Goal: Complete application form: Complete application form

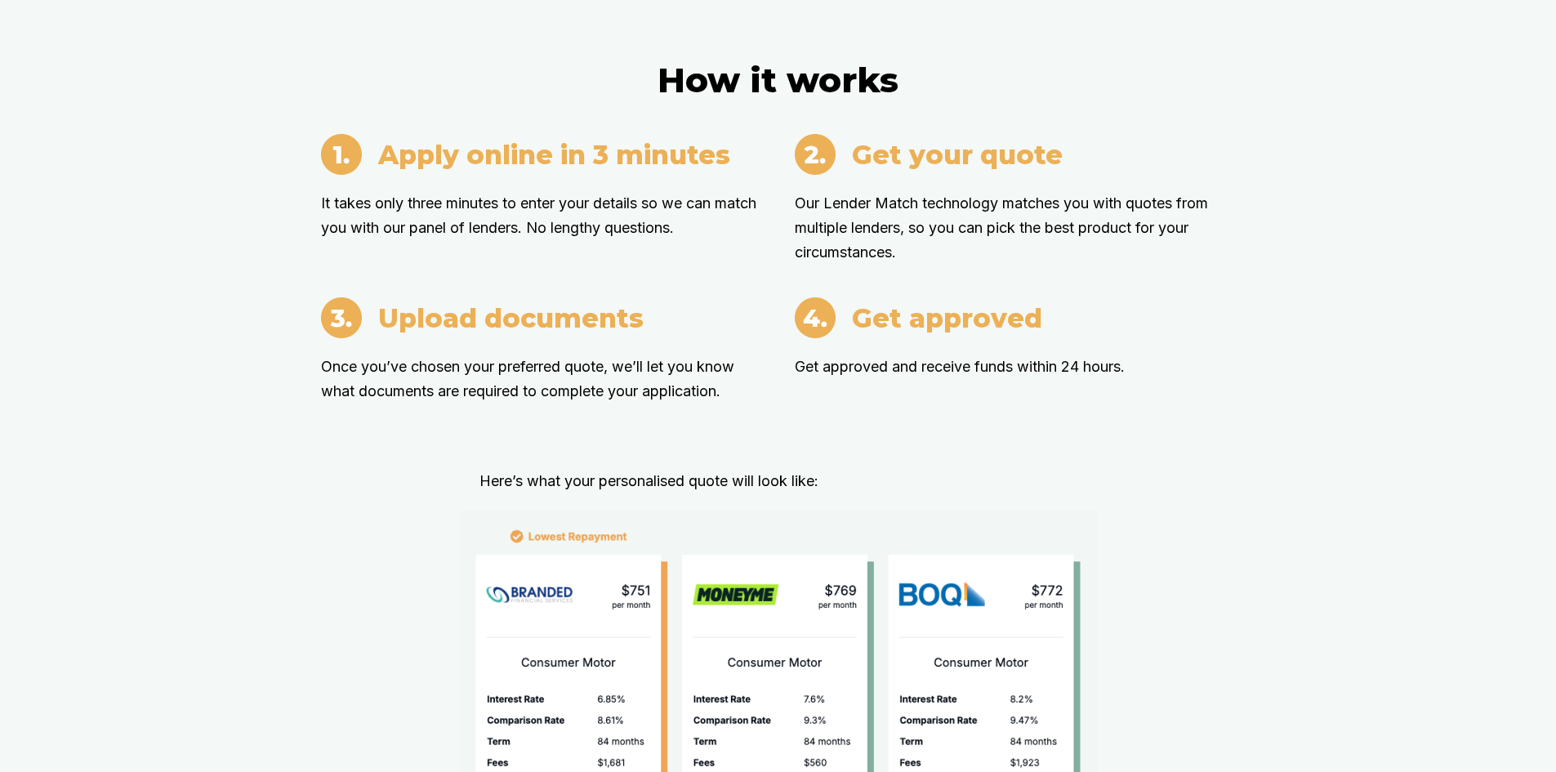
scroll to position [1226, 0]
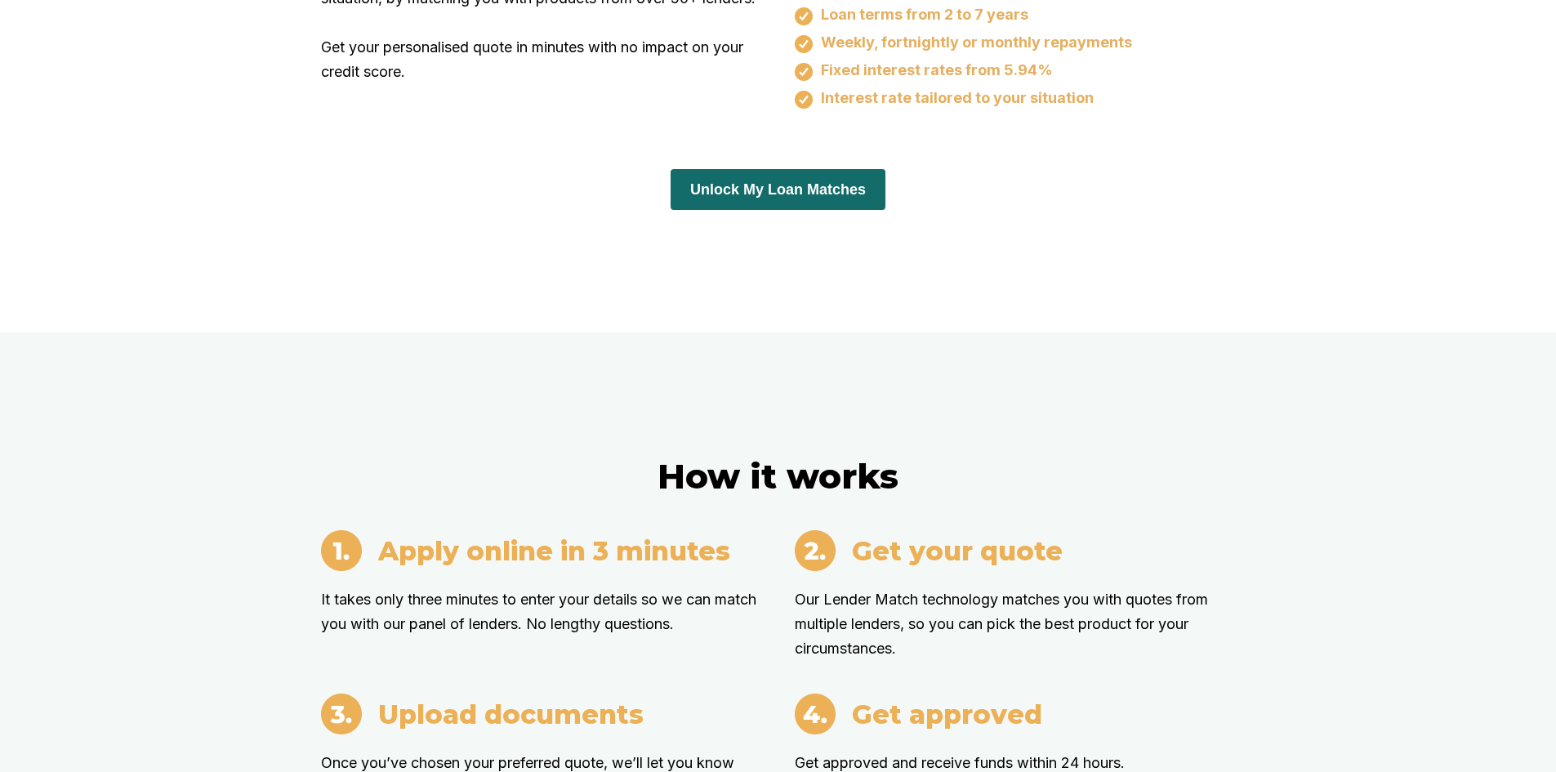
click at [775, 169] on button "Unlock My Loan Matches" at bounding box center [778, 189] width 215 height 41
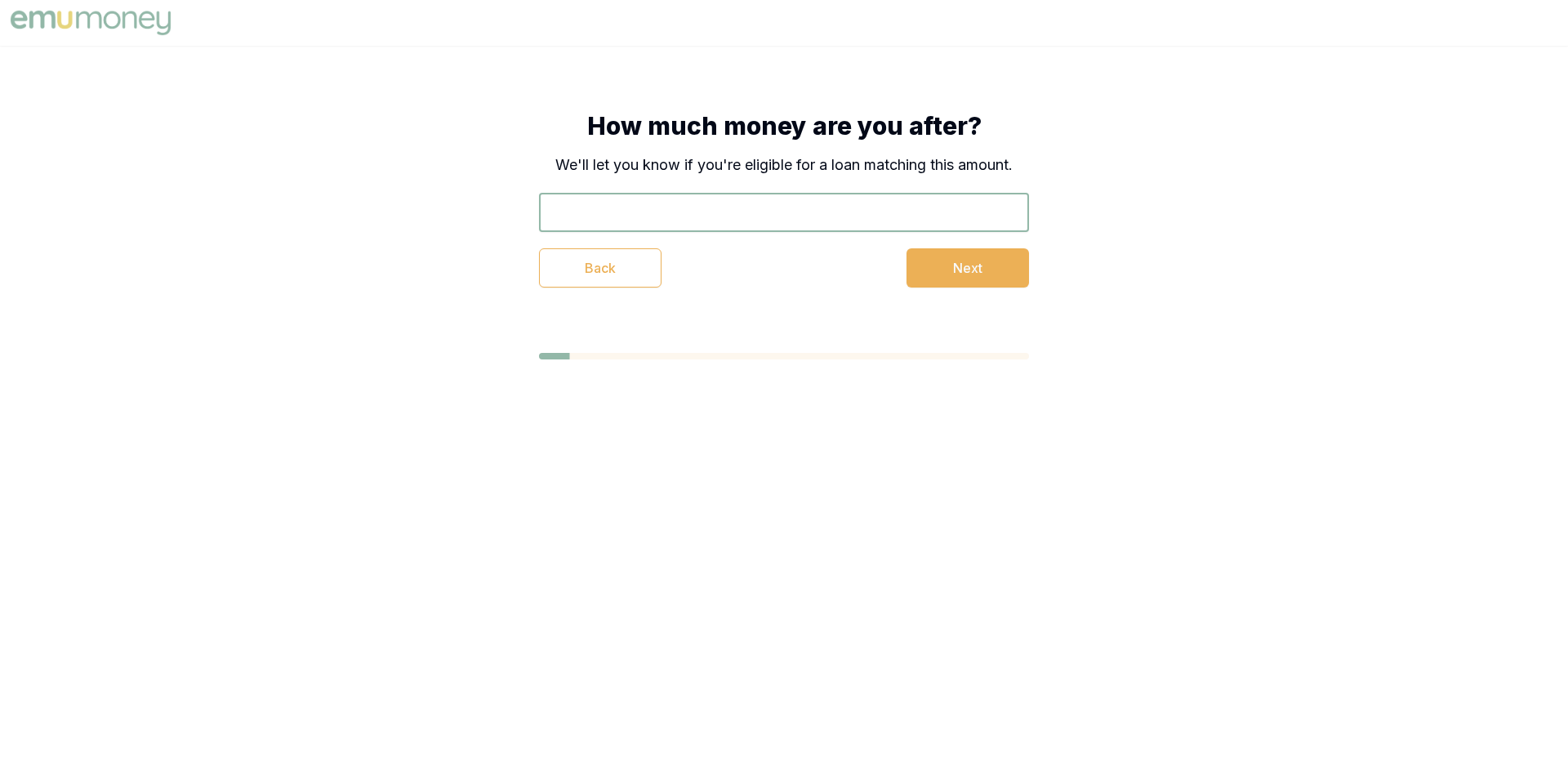
click at [842, 207] on input "text" at bounding box center [784, 212] width 490 height 39
click at [1093, 261] on div "How much money are you after? We'll let you know if you're eligible for a loan …" at bounding box center [784, 199] width 621 height 307
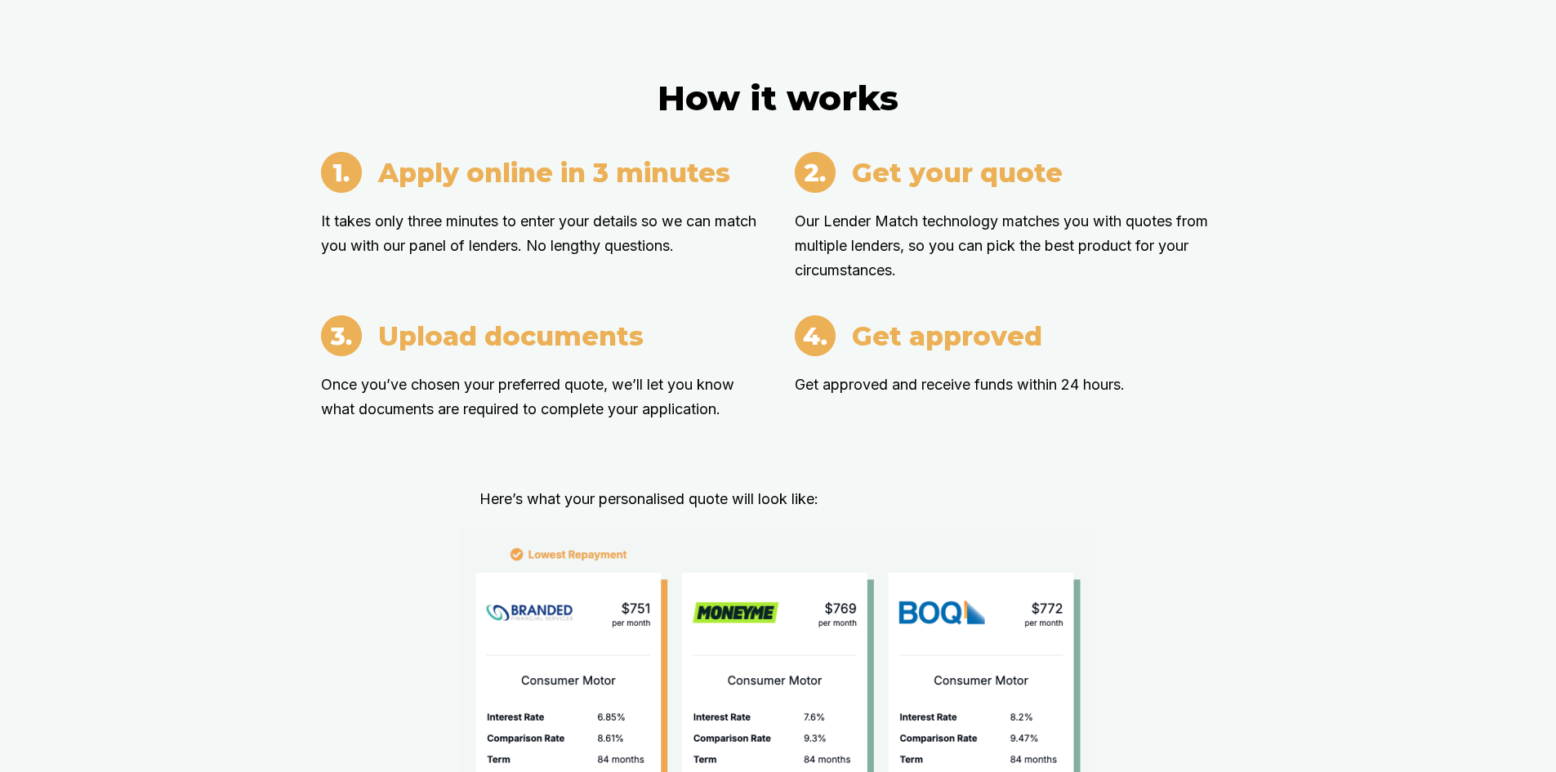
scroll to position [1738, 0]
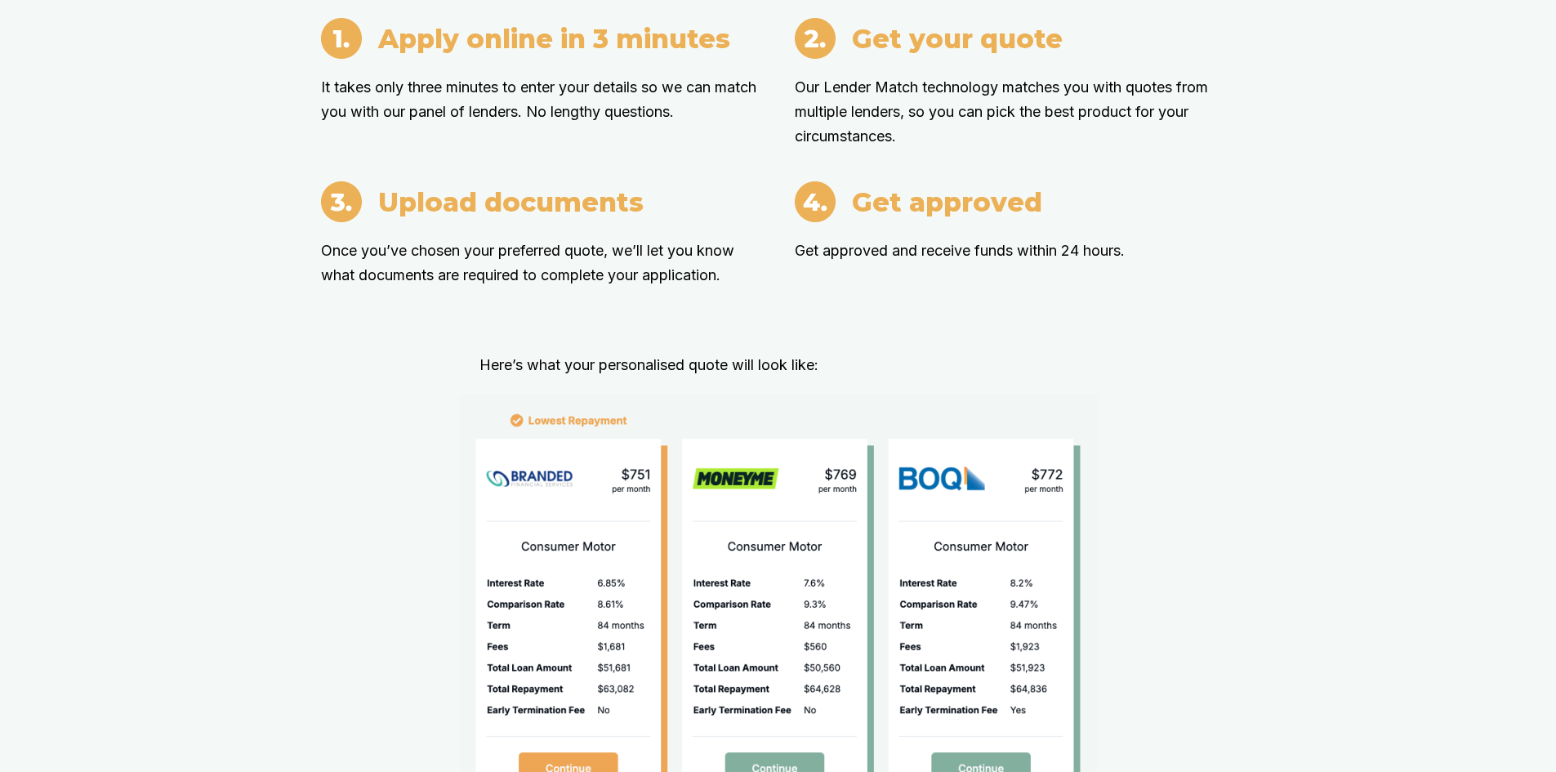
click at [649, 476] on img at bounding box center [778, 610] width 637 height 433
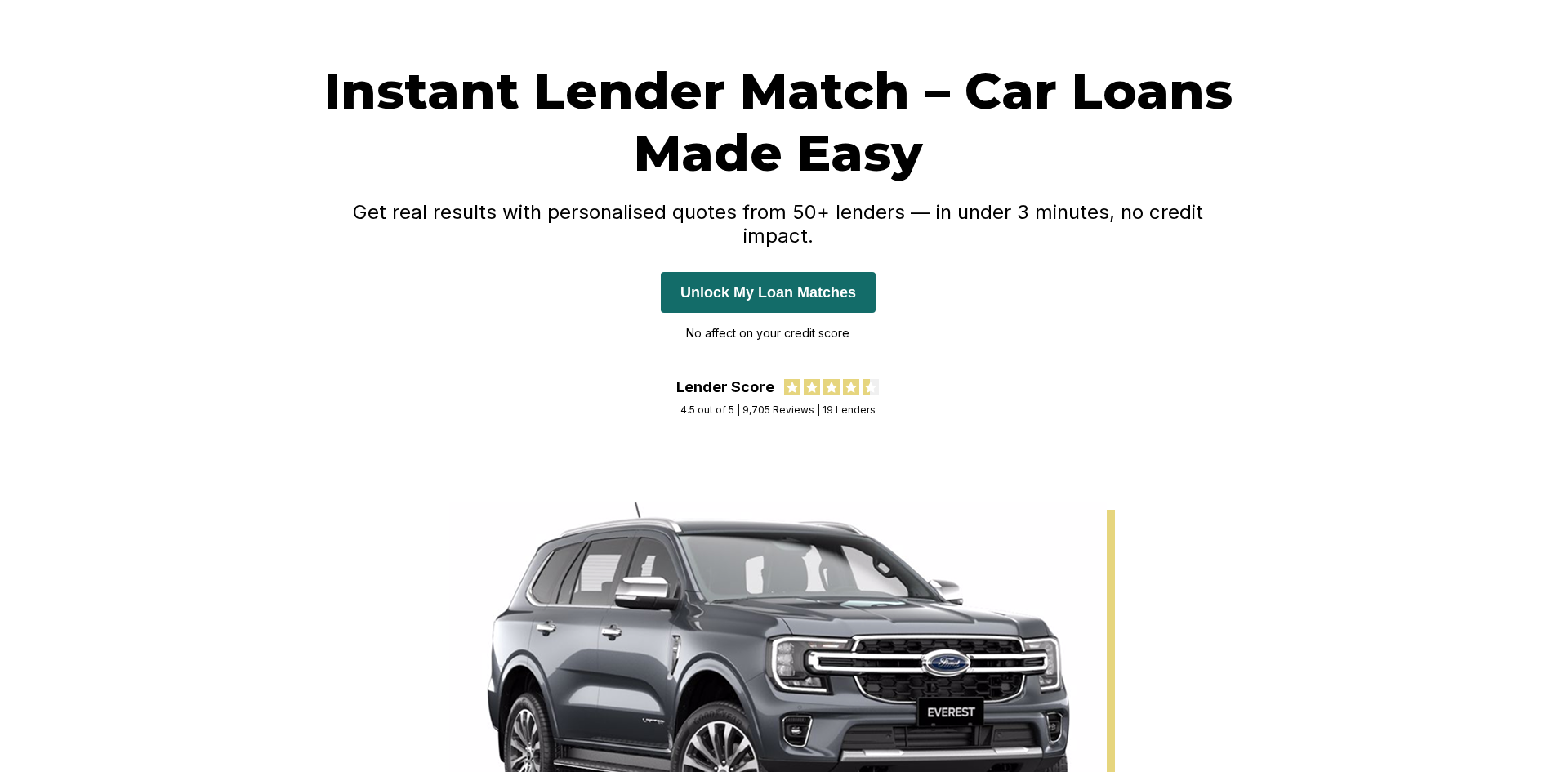
scroll to position [0, 0]
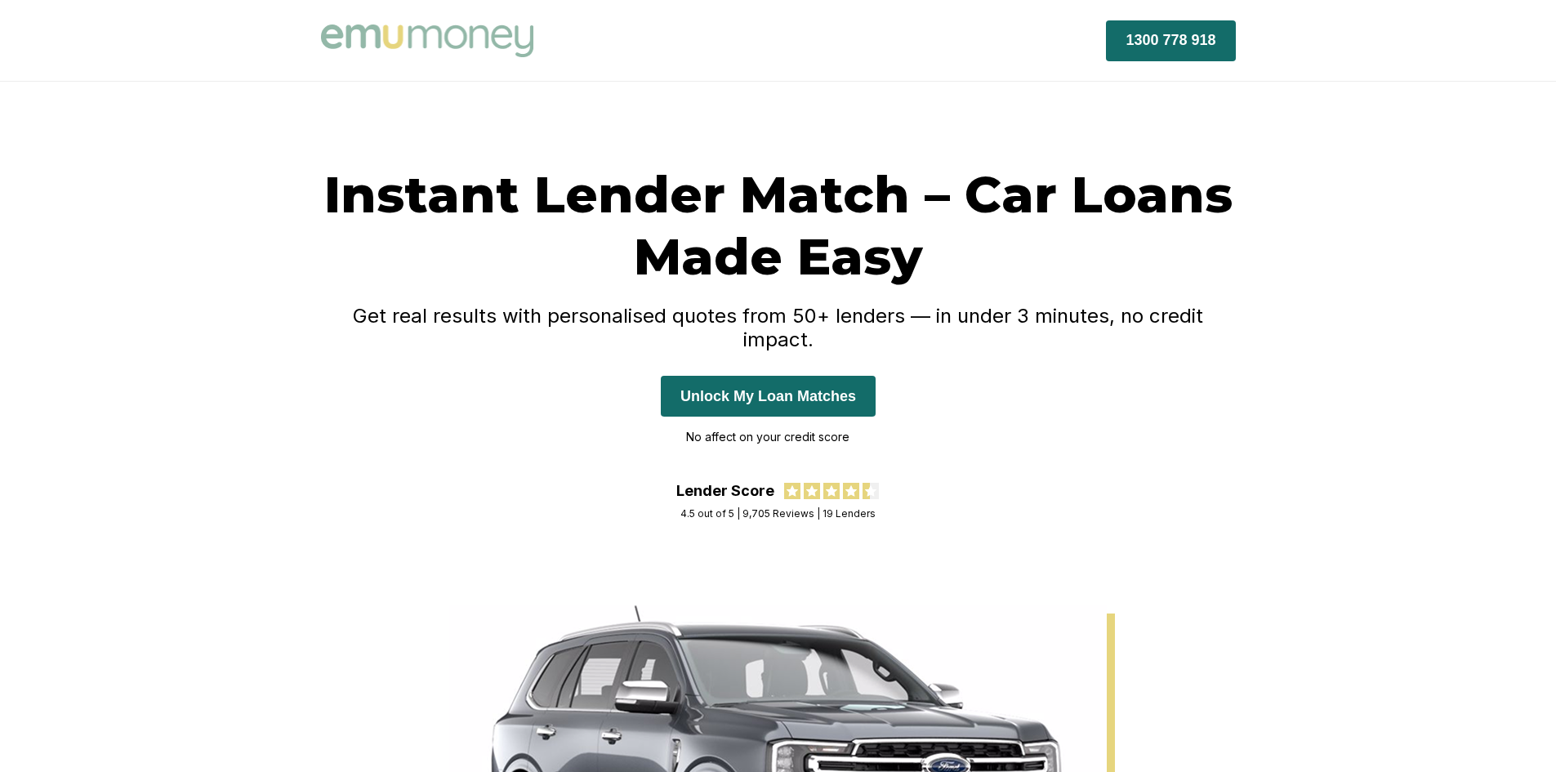
click at [725, 382] on button "Unlock My Loan Matches" at bounding box center [768, 396] width 215 height 41
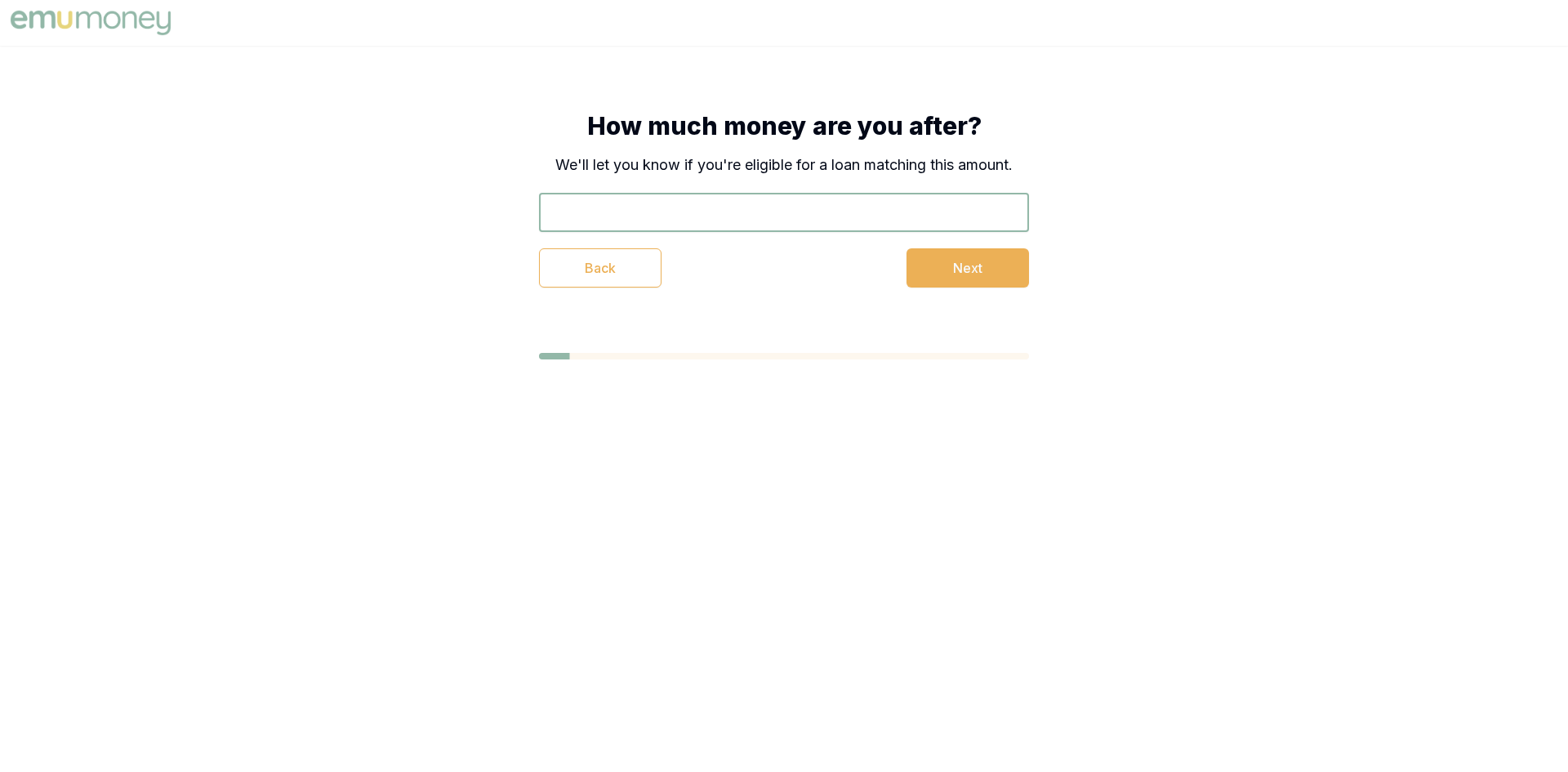
click at [827, 202] on input "text" at bounding box center [784, 212] width 490 height 39
click at [951, 261] on button "Next" at bounding box center [967, 267] width 123 height 39
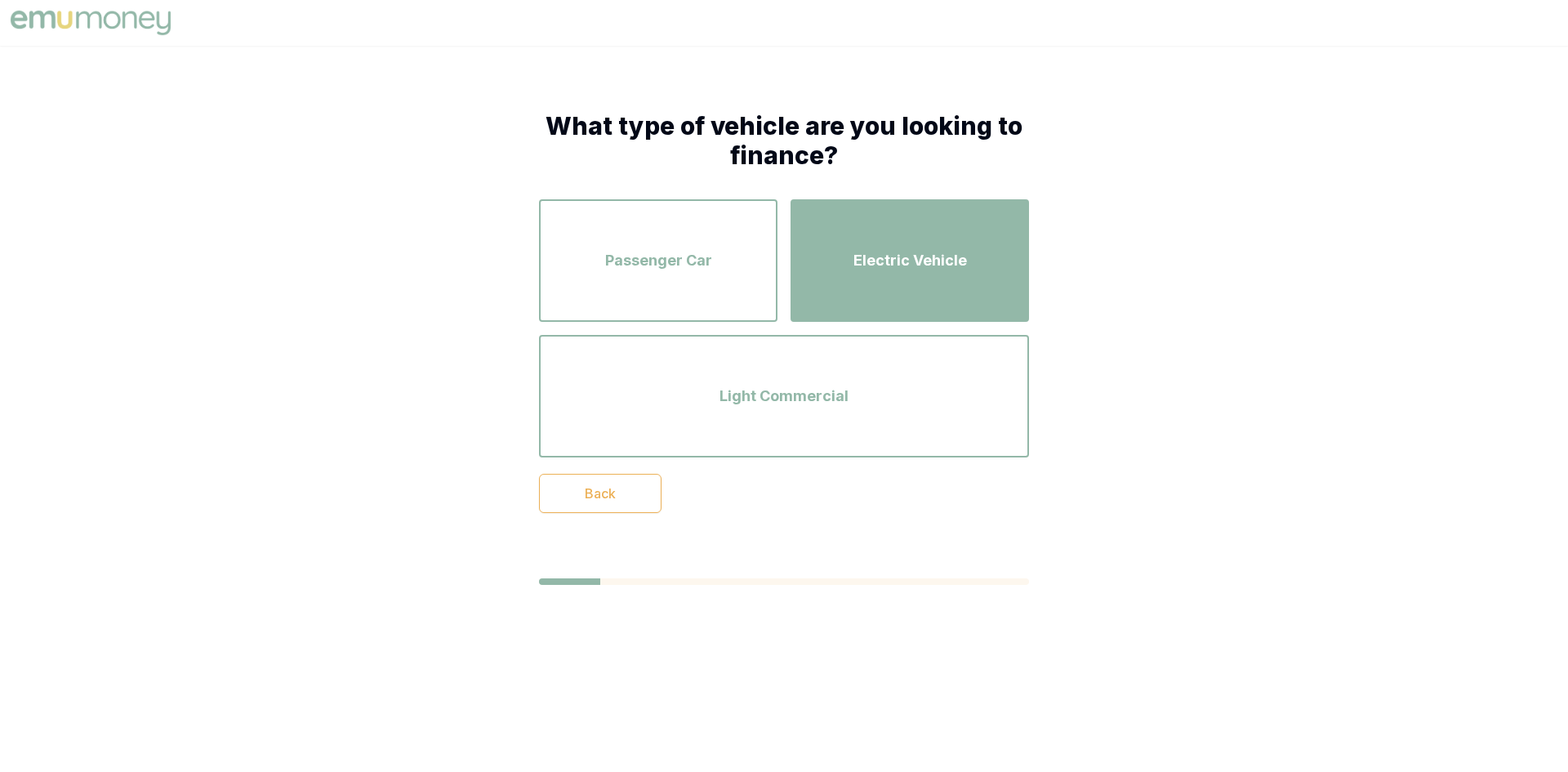
click at [910, 275] on div "Electric Vehicle" at bounding box center [909, 260] width 209 height 93
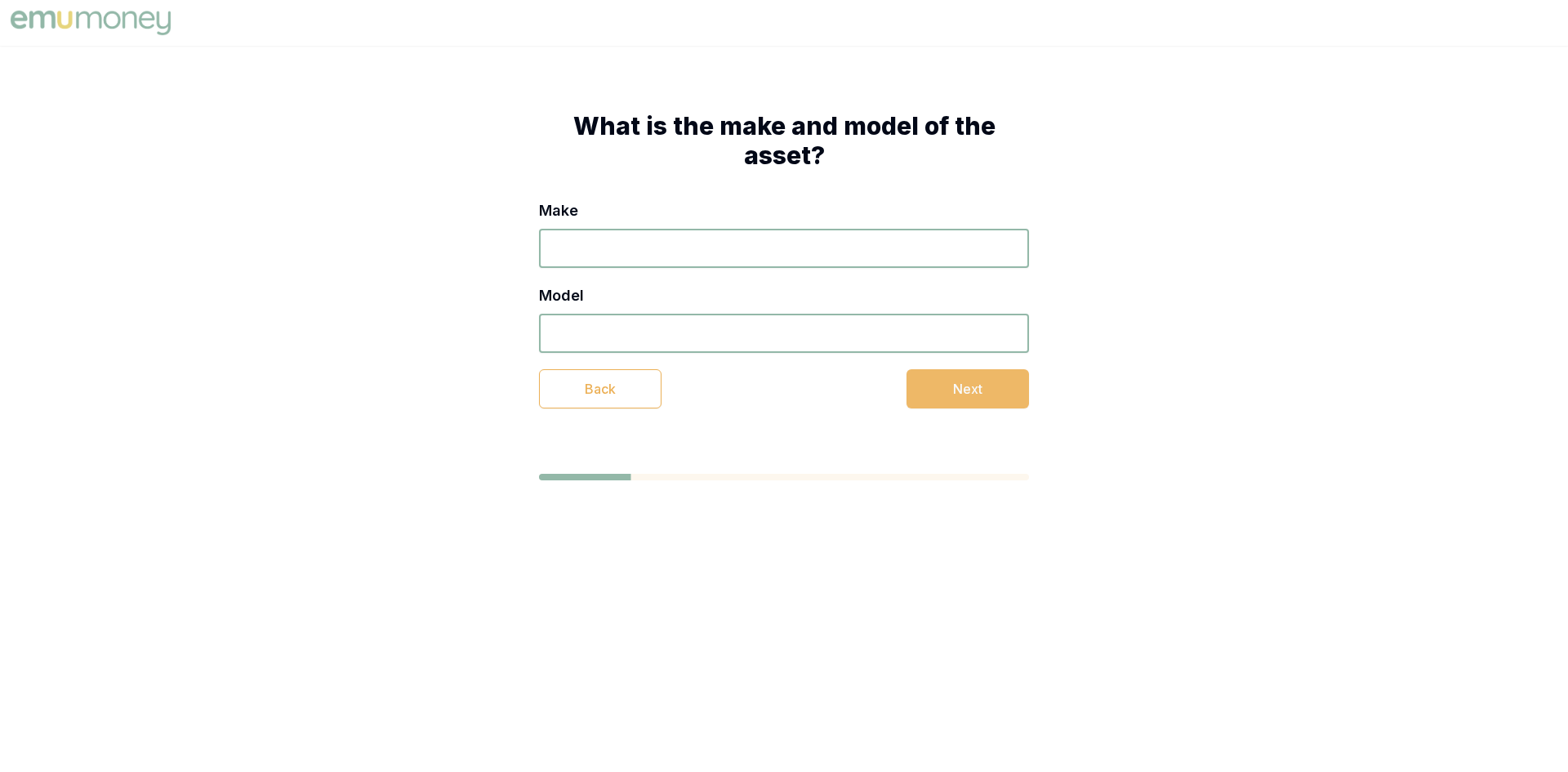
click at [952, 377] on button "Next" at bounding box center [967, 388] width 123 height 39
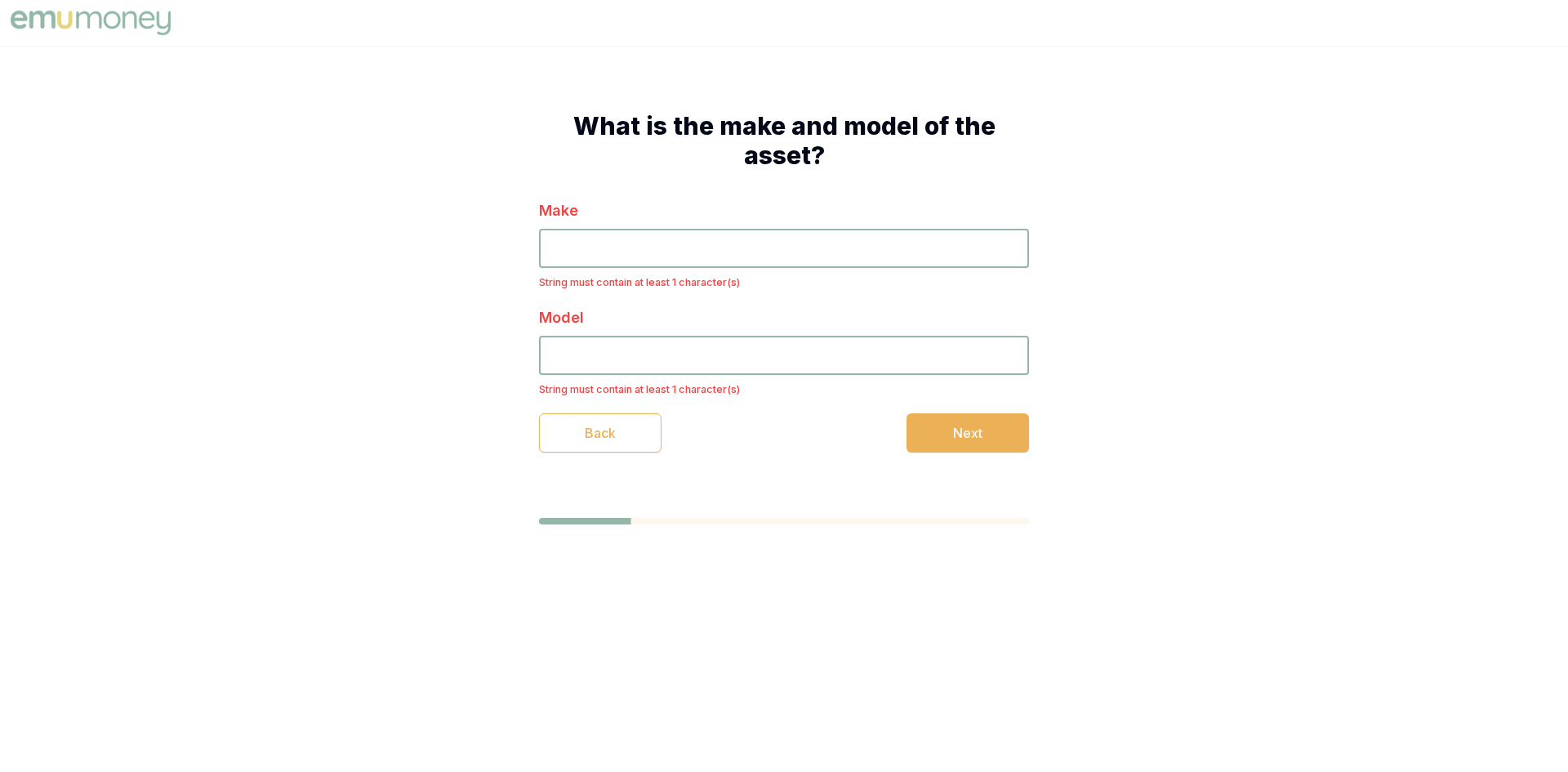
click at [875, 255] on input "Make" at bounding box center [784, 248] width 490 height 39
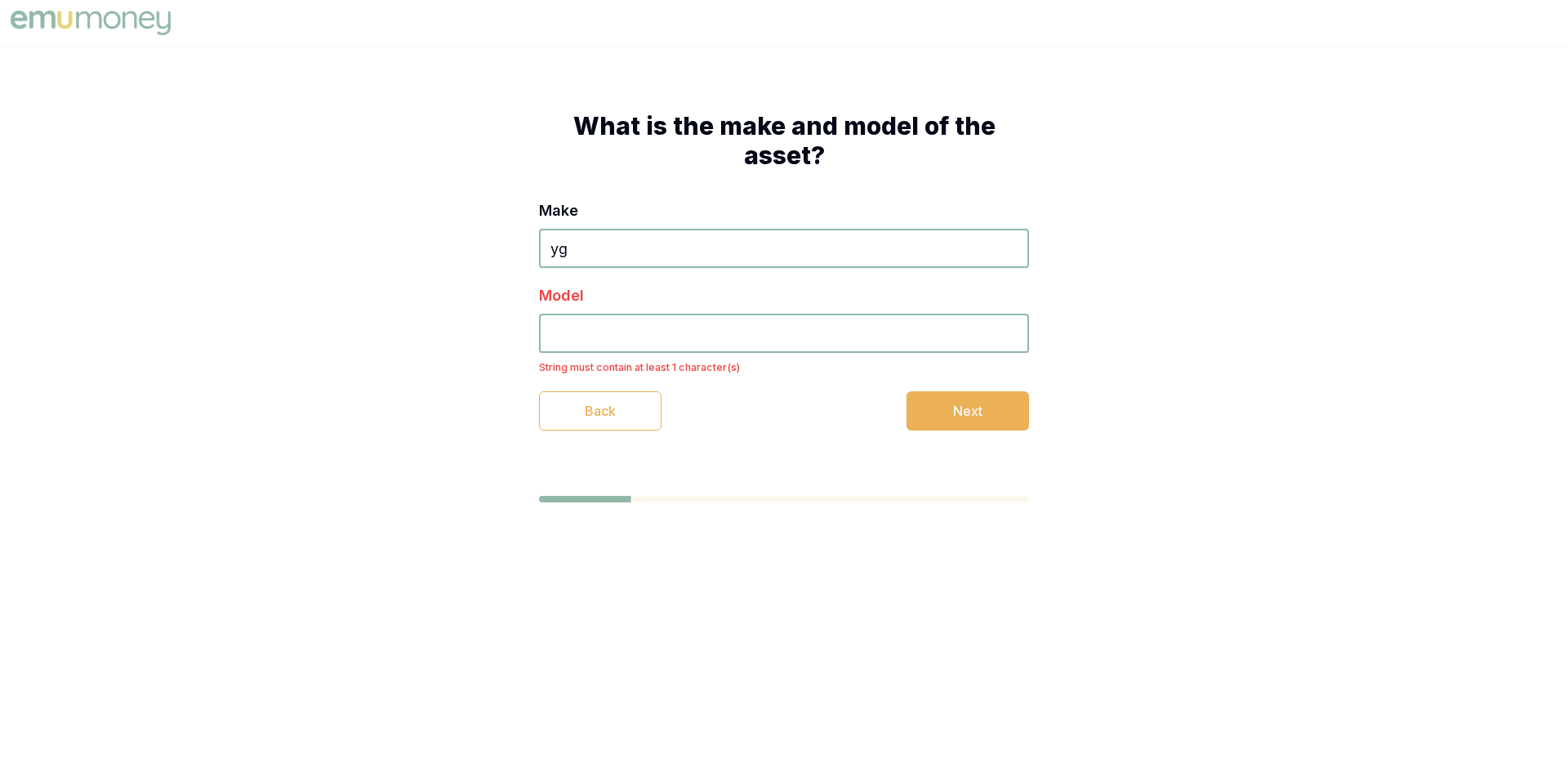
type input "yg"
click at [728, 326] on input "Model" at bounding box center [784, 333] width 490 height 39
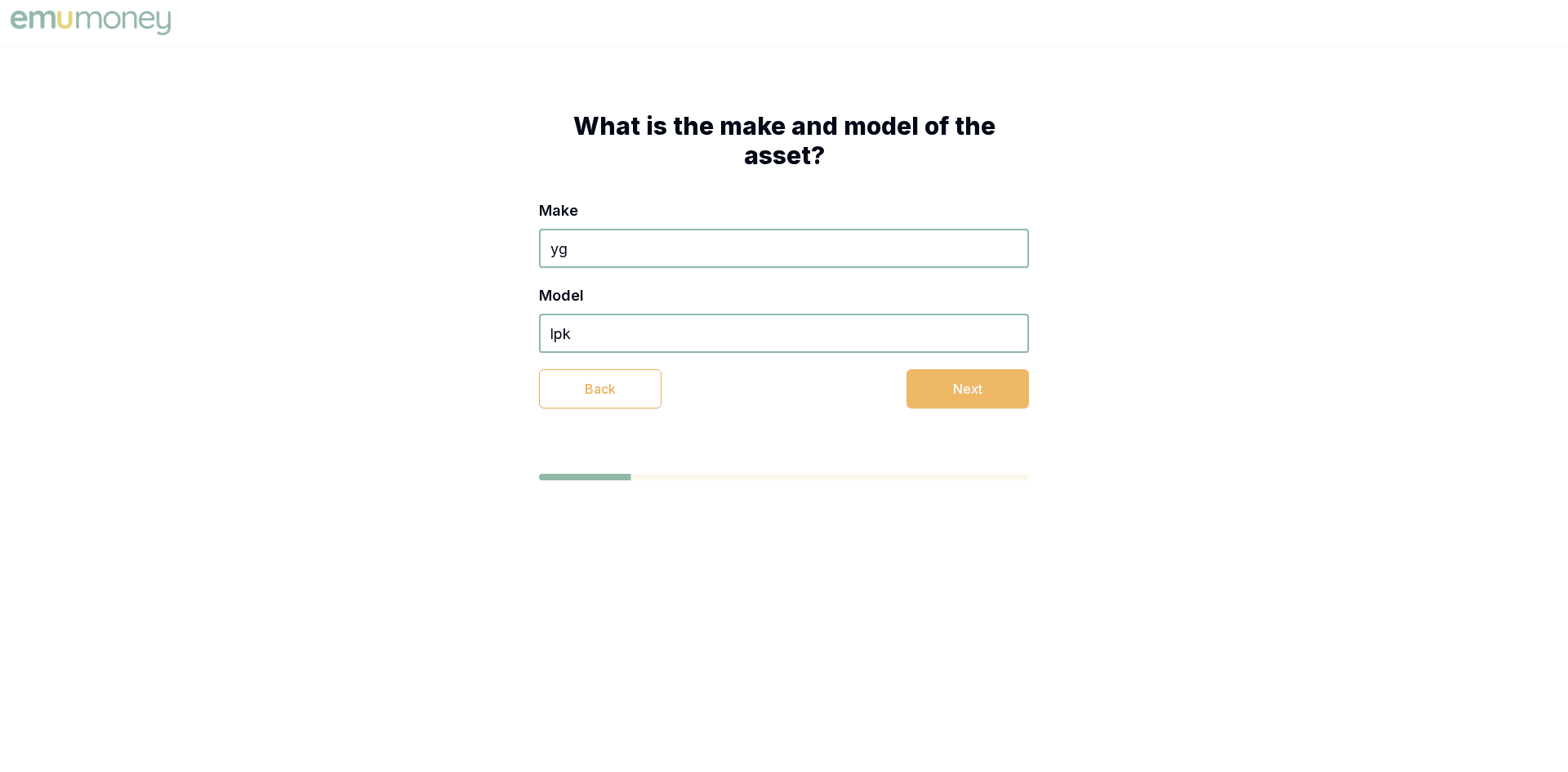
type input "lpk"
click at [958, 408] on button "Next" at bounding box center [967, 388] width 123 height 39
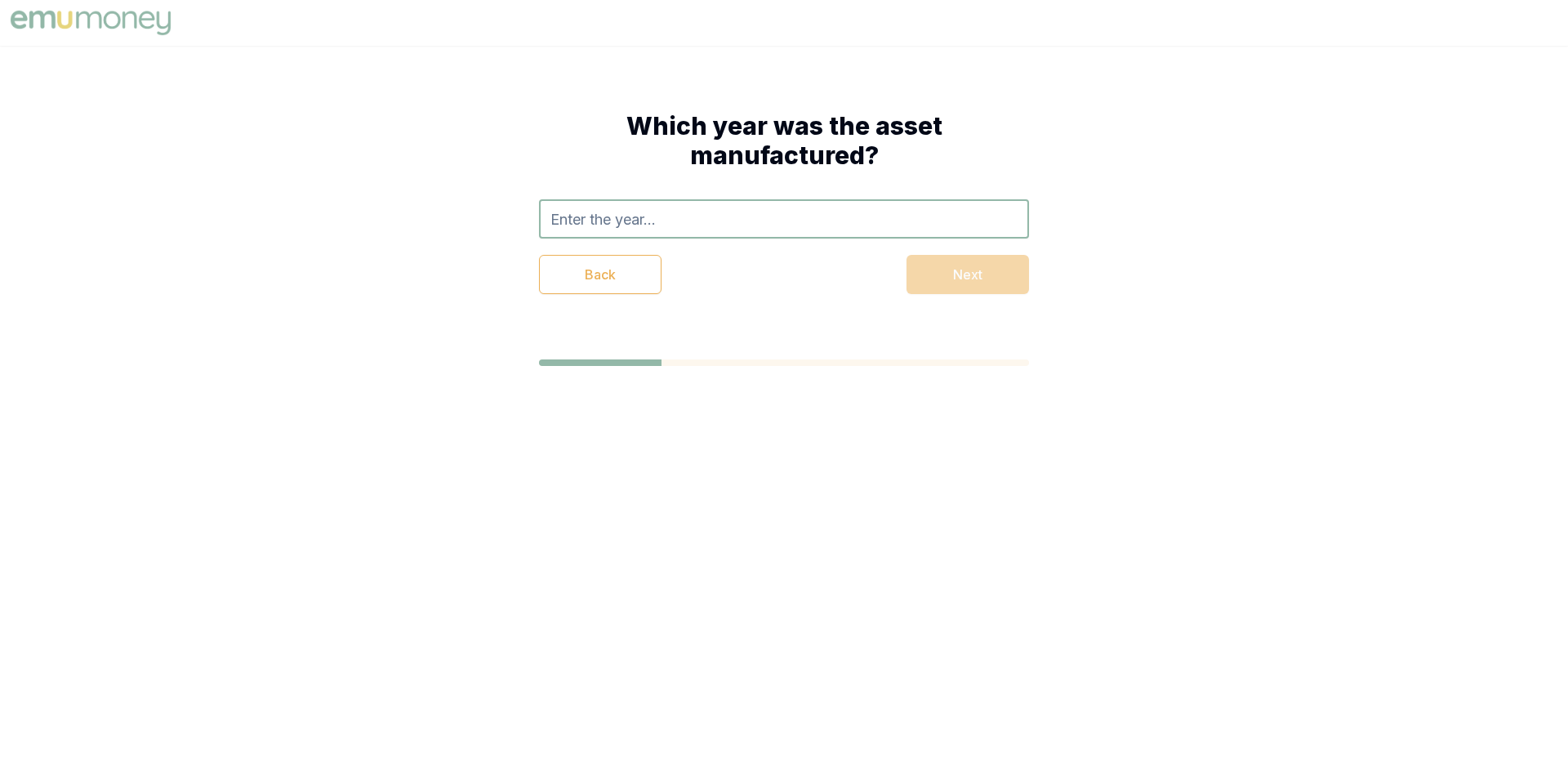
click at [890, 222] on input "text" at bounding box center [784, 218] width 490 height 39
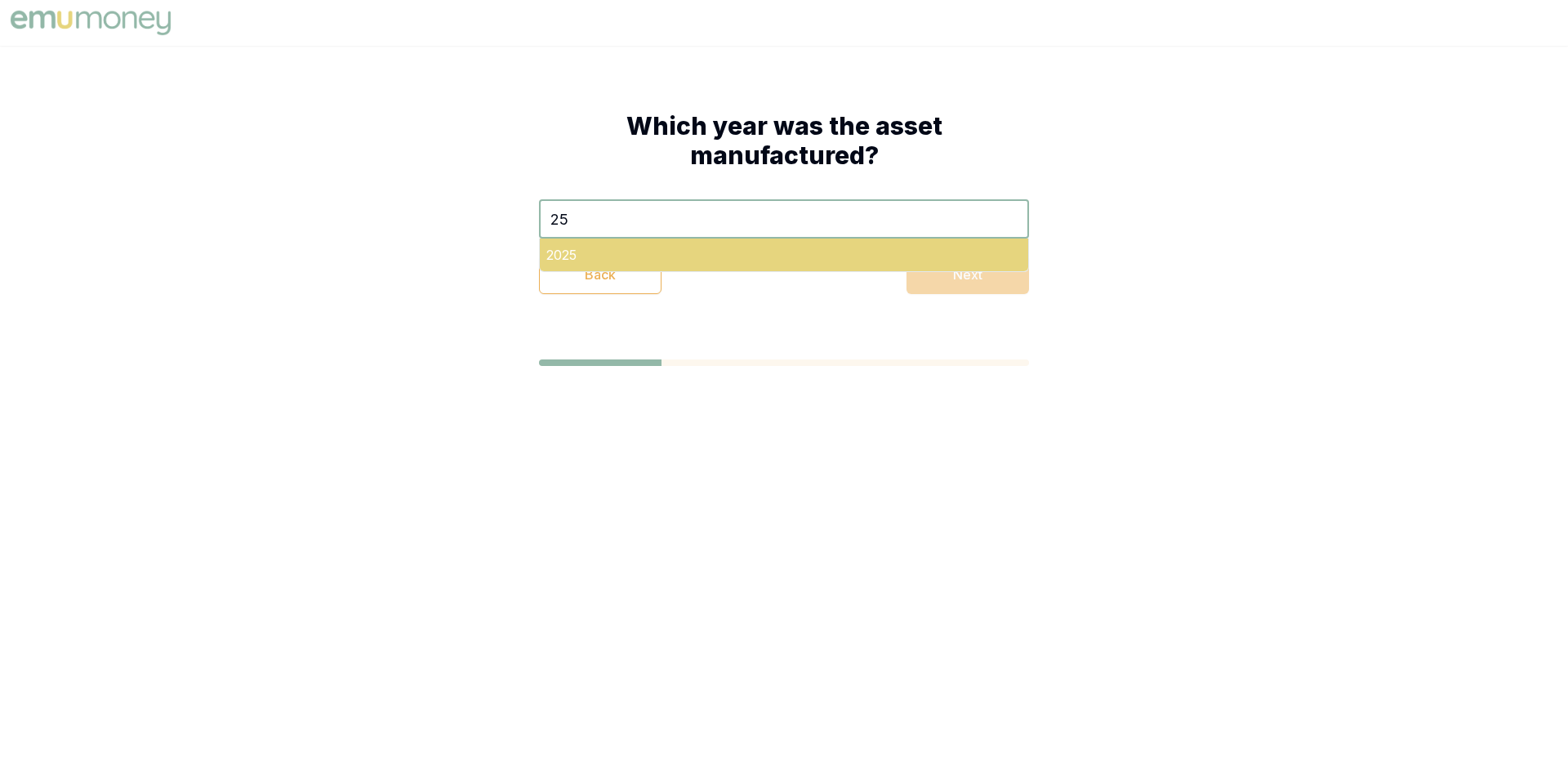
type input "25"
click at [800, 255] on div "2025" at bounding box center [784, 255] width 489 height 33
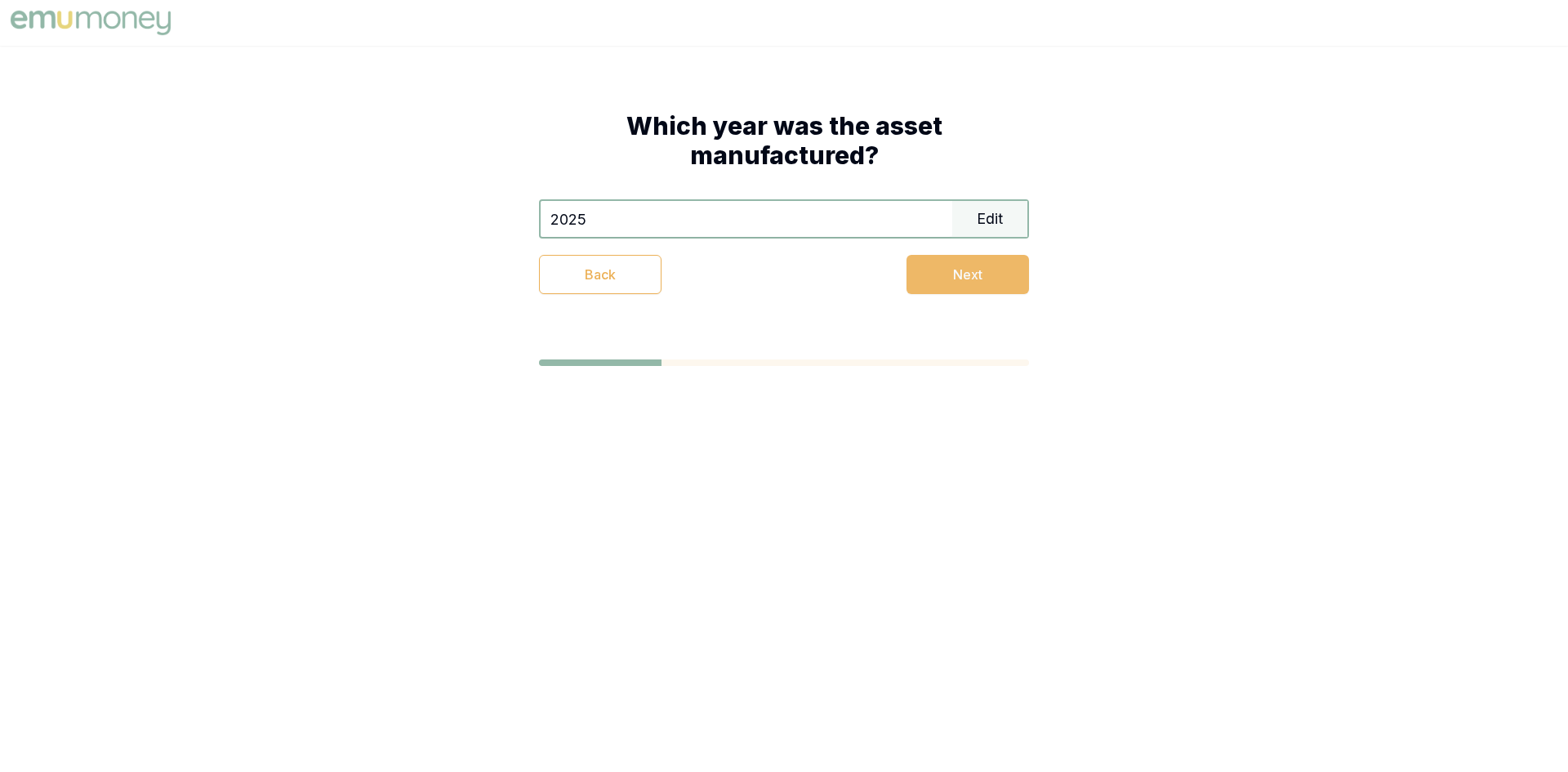
click at [955, 271] on button "Next" at bounding box center [967, 274] width 123 height 39
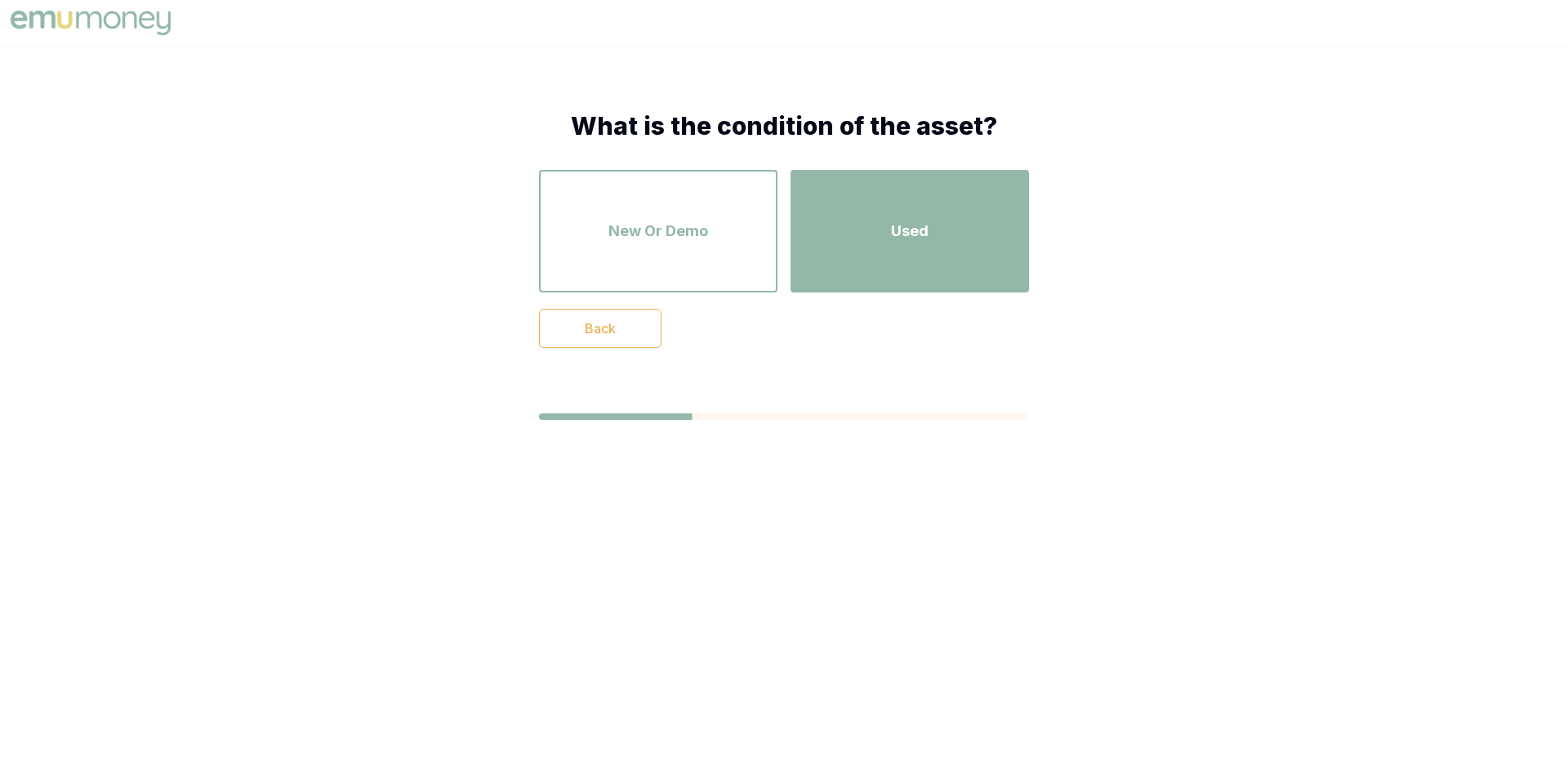
click at [934, 239] on div "Used" at bounding box center [909, 231] width 209 height 93
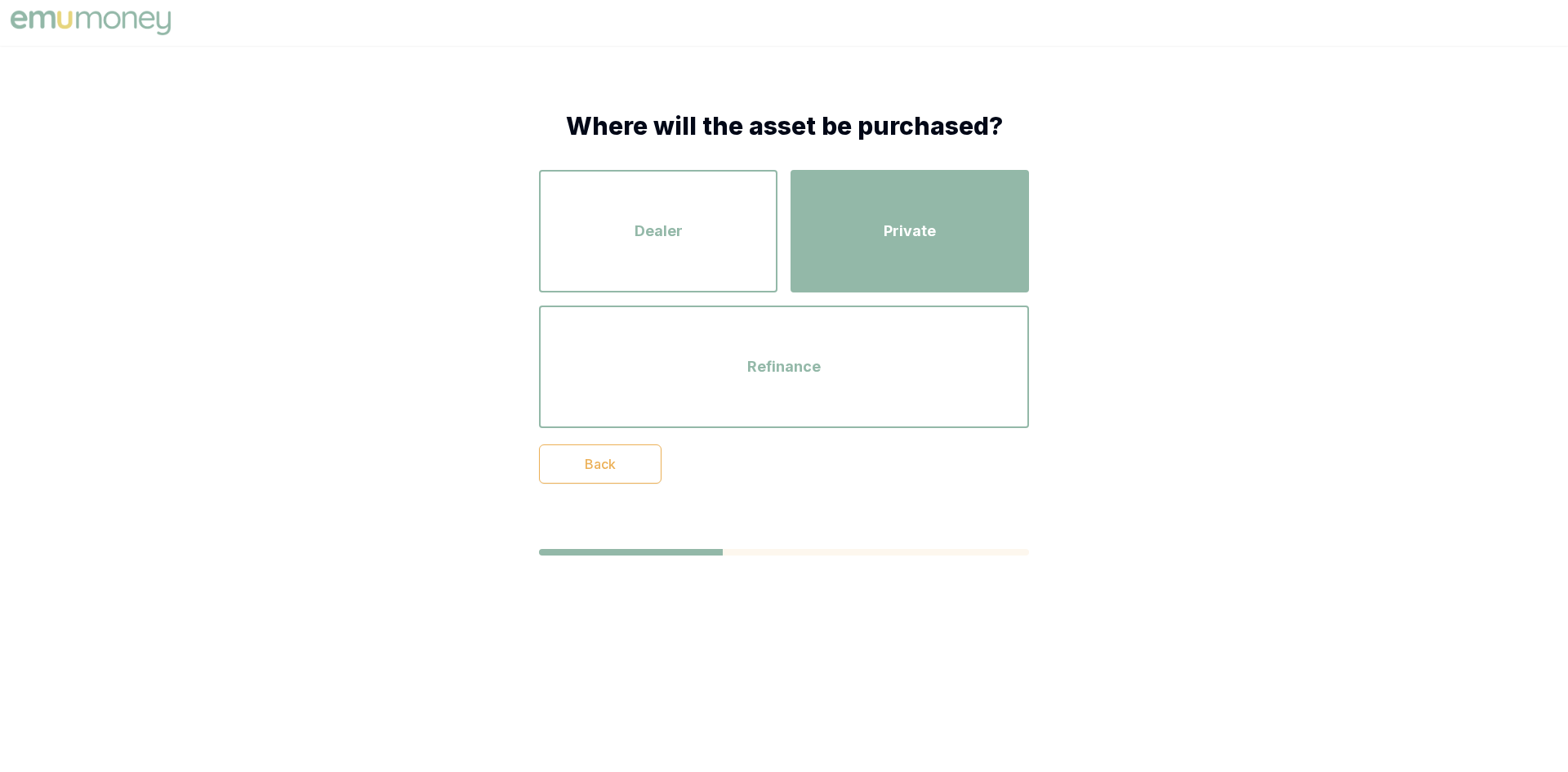
click at [864, 266] on div "Private" at bounding box center [909, 231] width 209 height 93
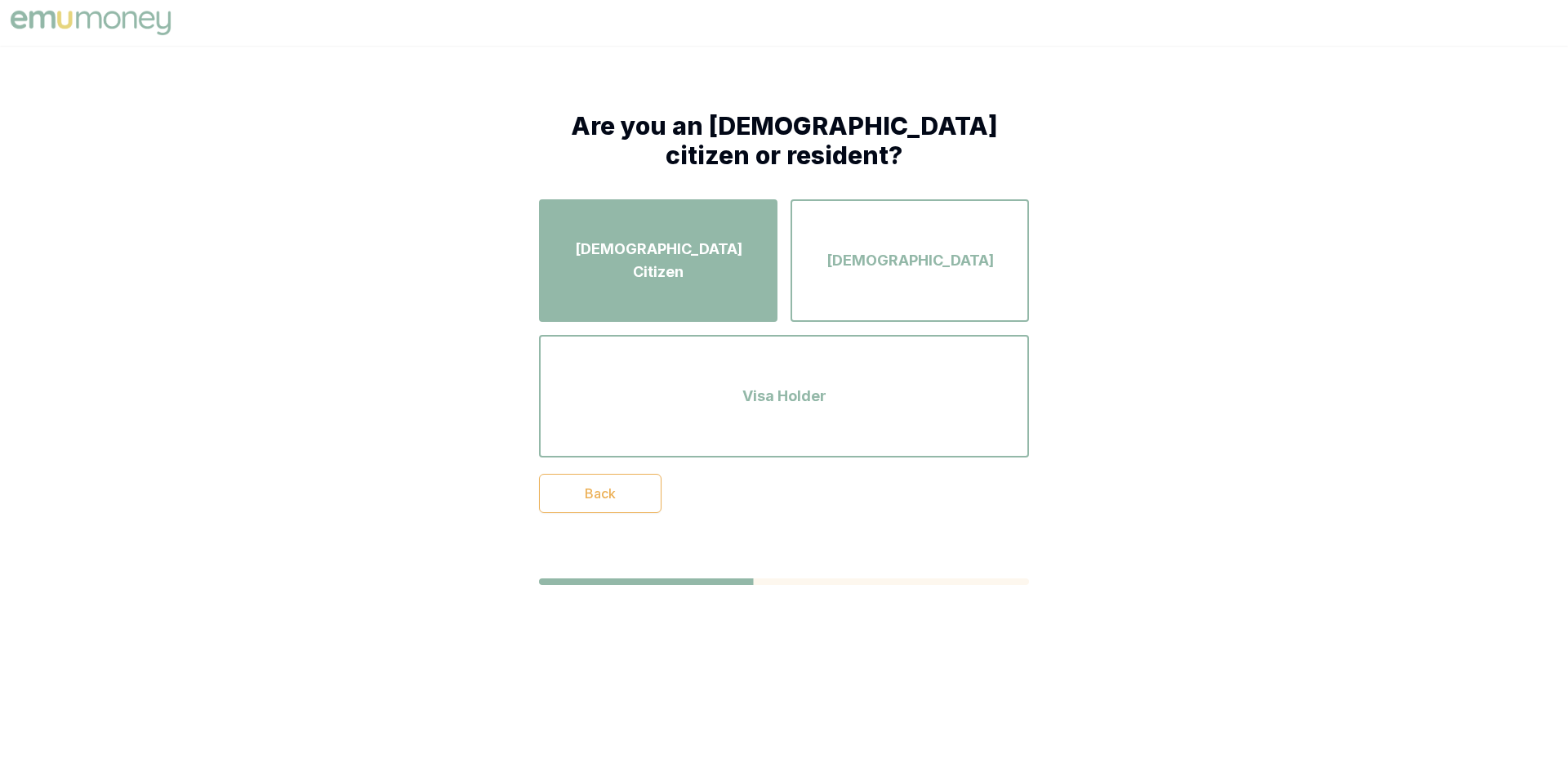
click at [754, 270] on div "[DEMOGRAPHIC_DATA] Citizen" at bounding box center [658, 260] width 209 height 93
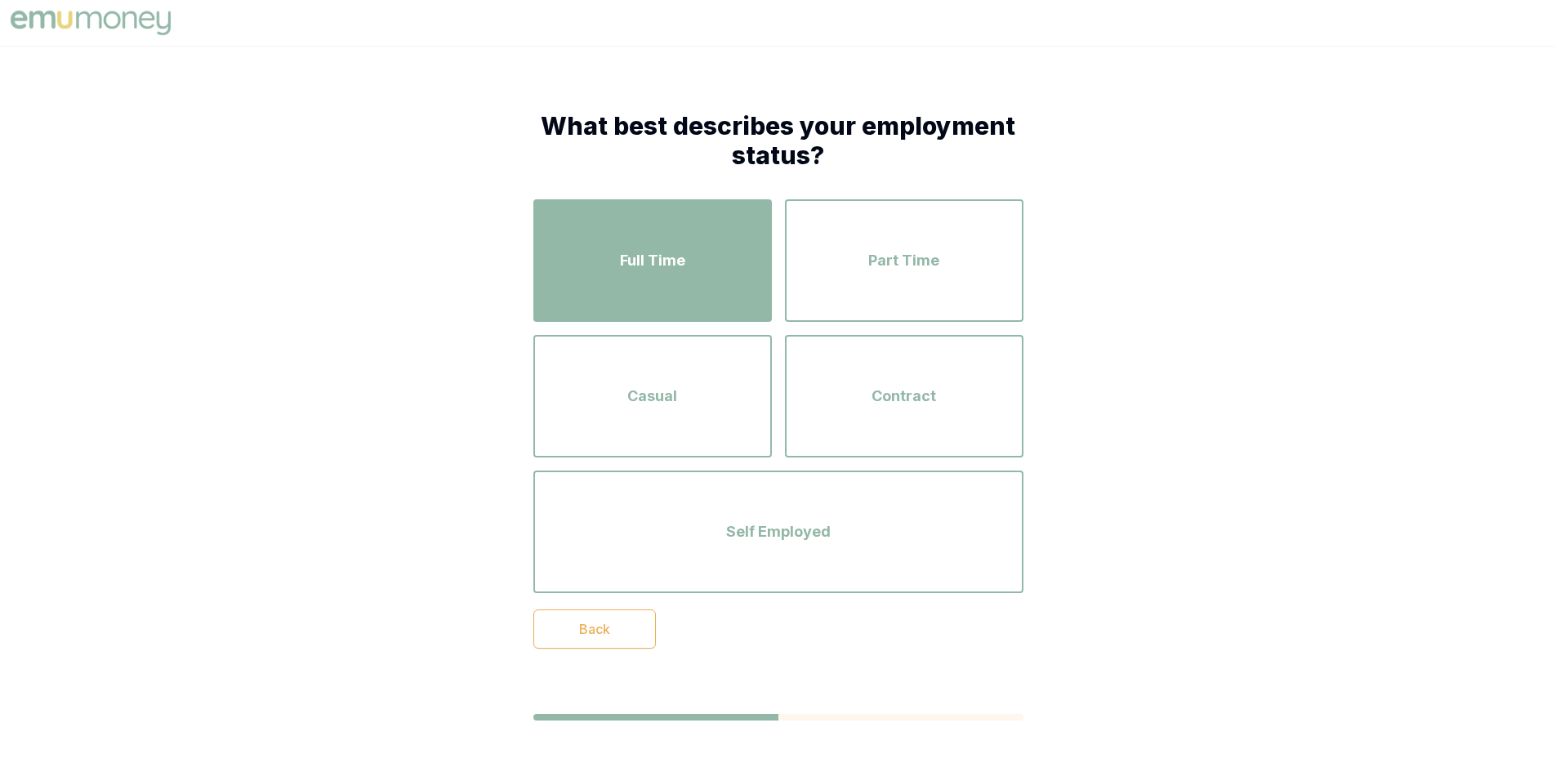
click at [665, 256] on span "Full Time" at bounding box center [652, 260] width 65 height 23
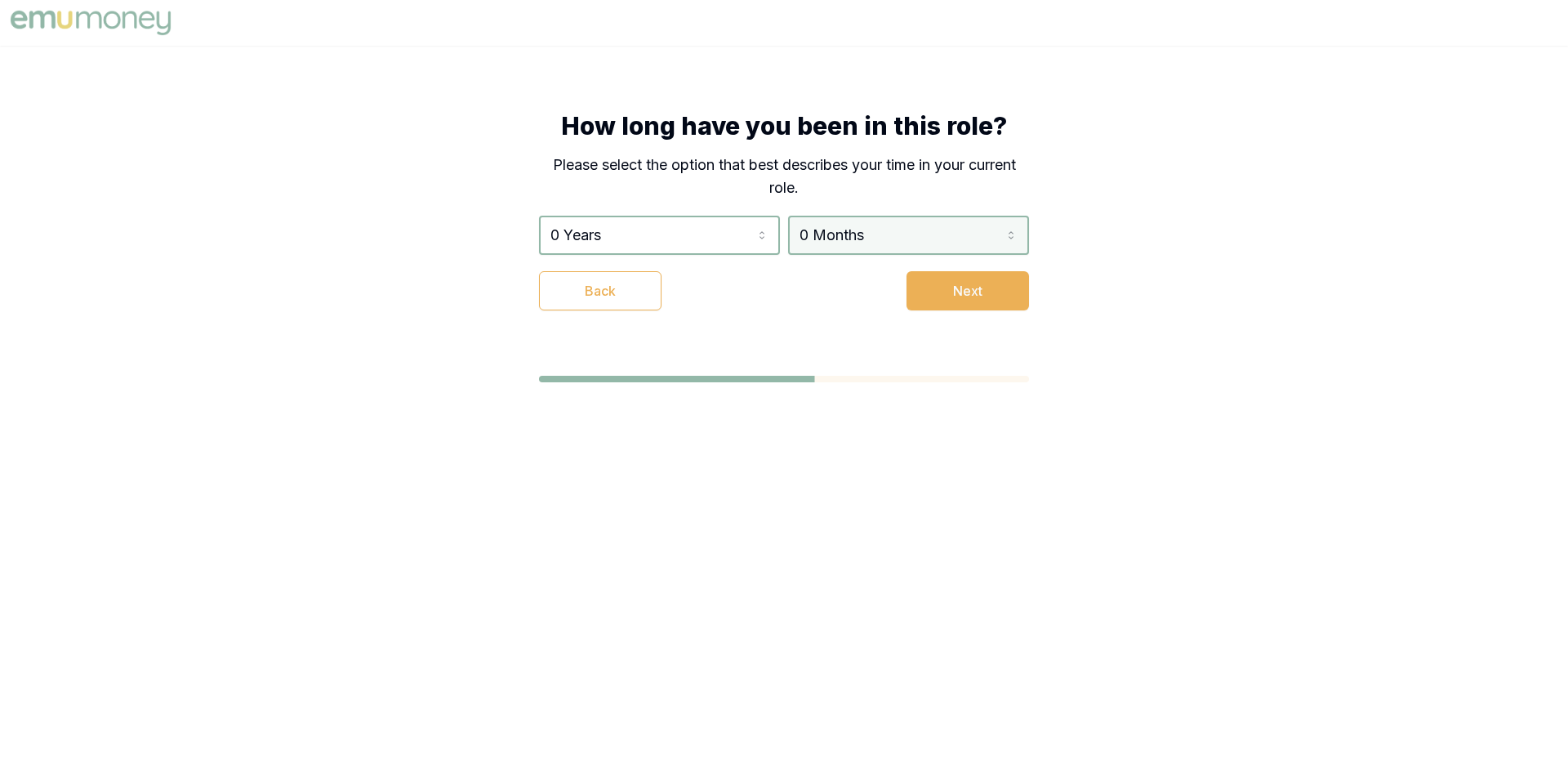
click at [913, 238] on html "How long have you been in this role? Please select the option that best describ…" at bounding box center [784, 386] width 1568 height 772
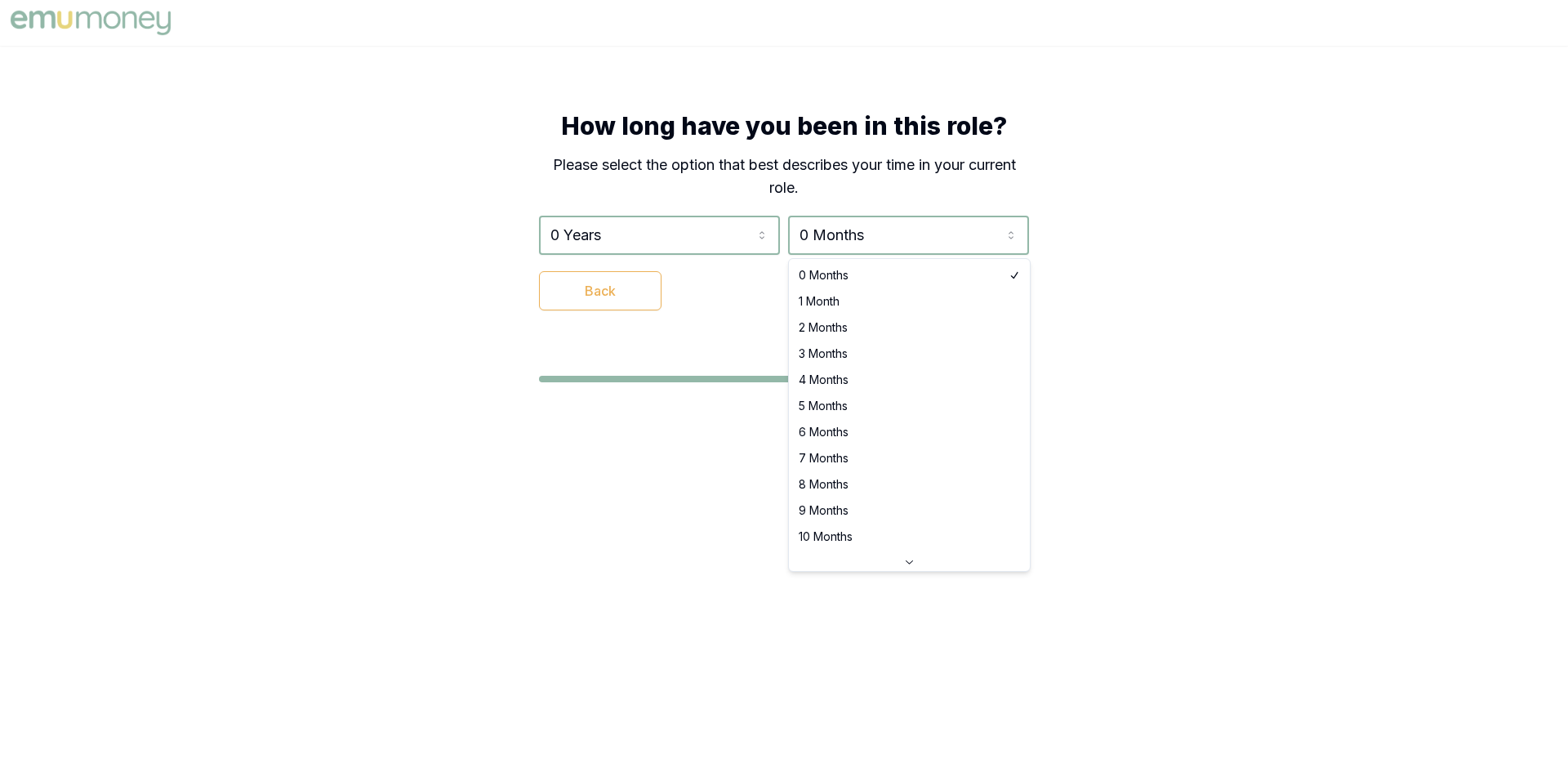
select select "1"
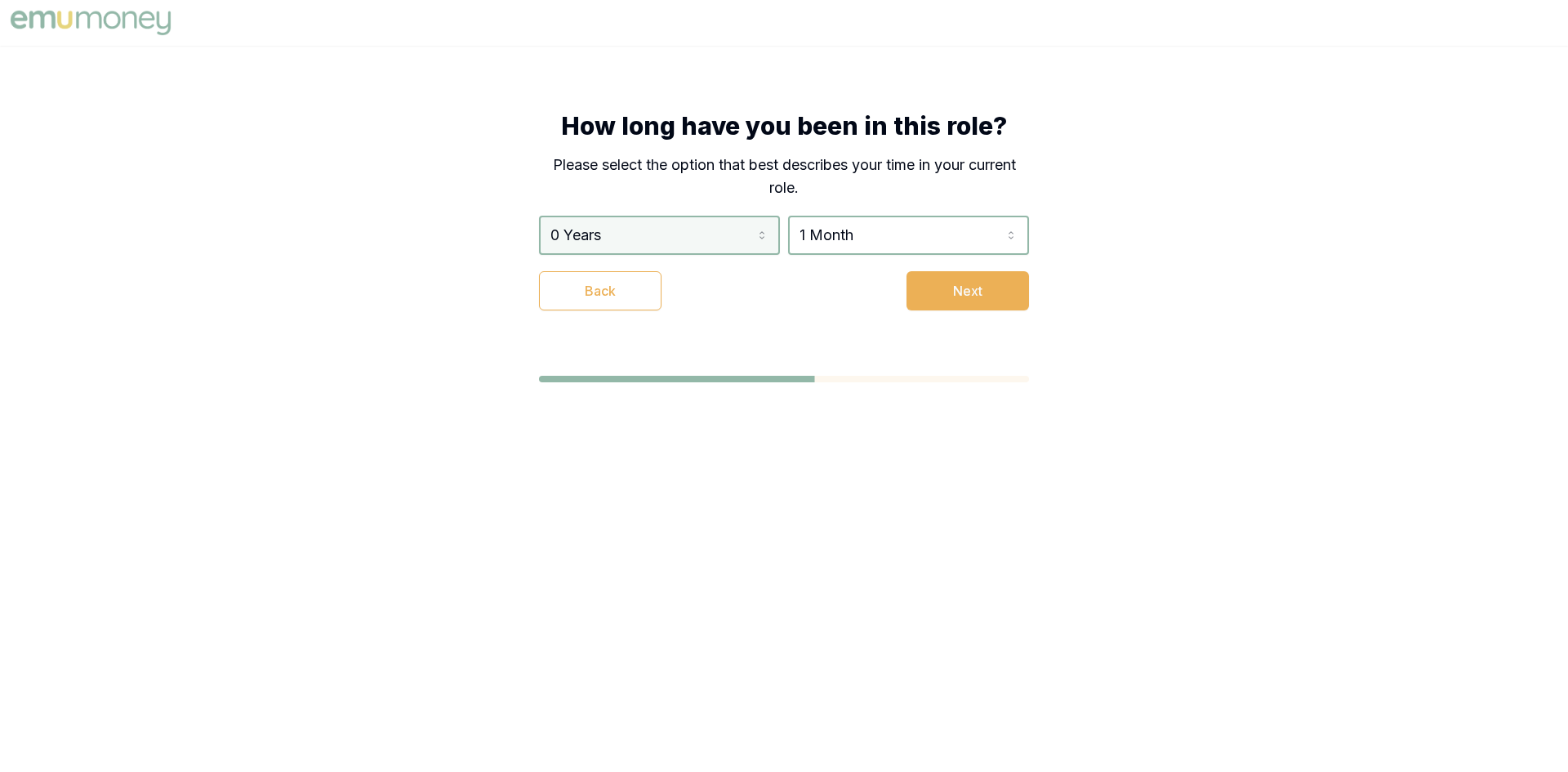
click at [707, 231] on html "How long have you been in this role? Please select the option that best describ…" at bounding box center [784, 386] width 1568 height 772
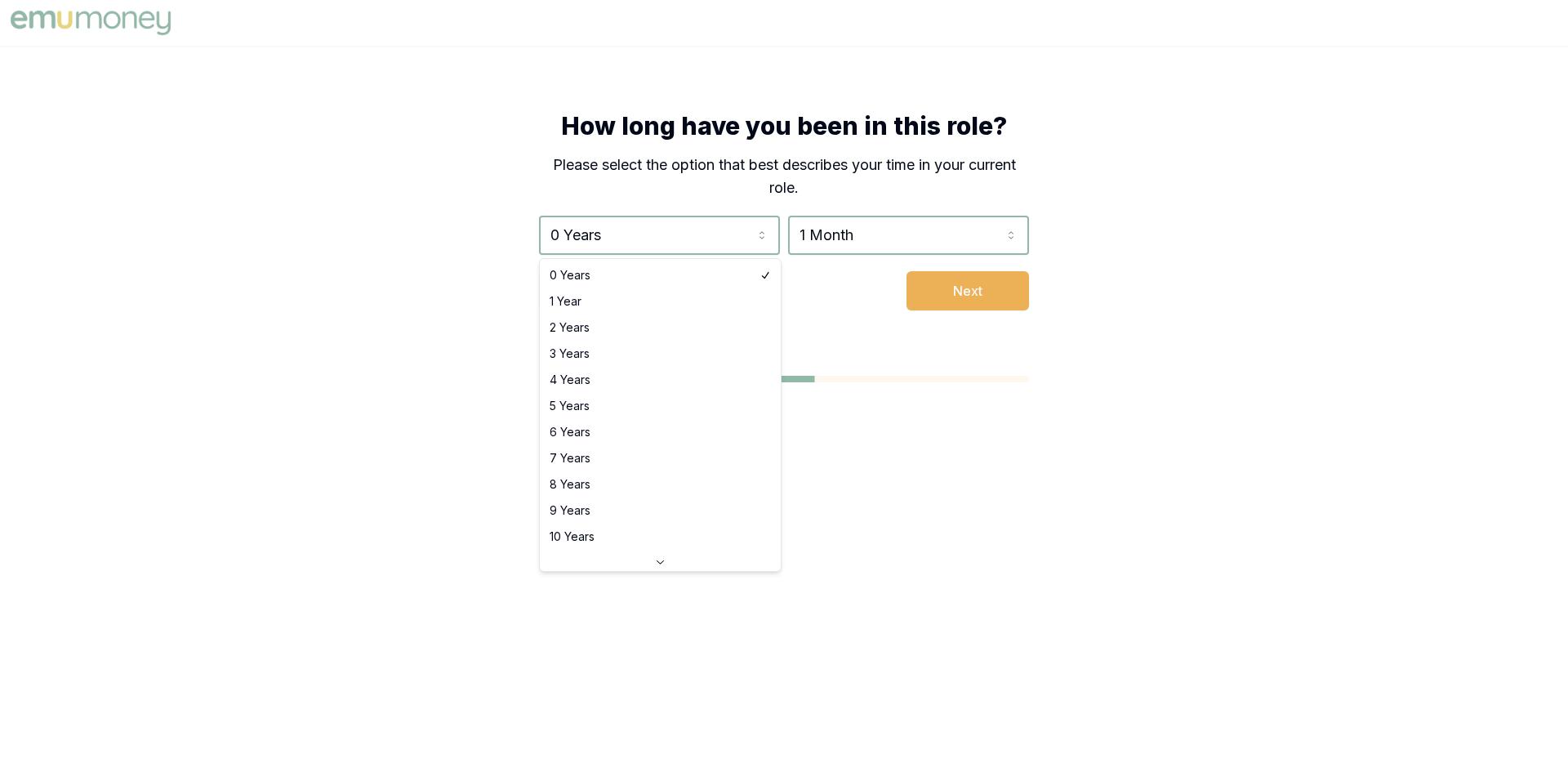
select select "2"
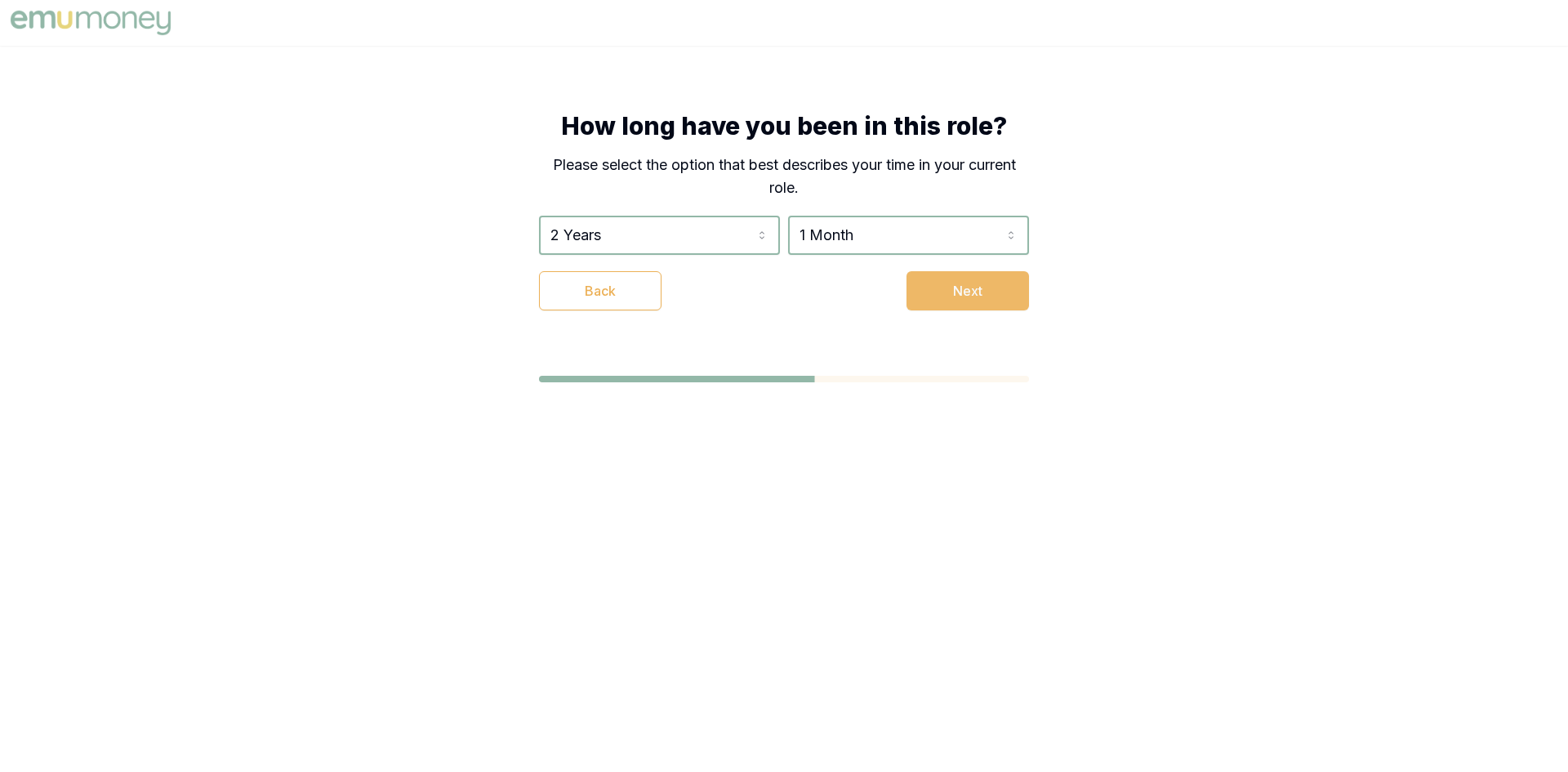
click at [952, 306] on button "Next" at bounding box center [967, 290] width 123 height 39
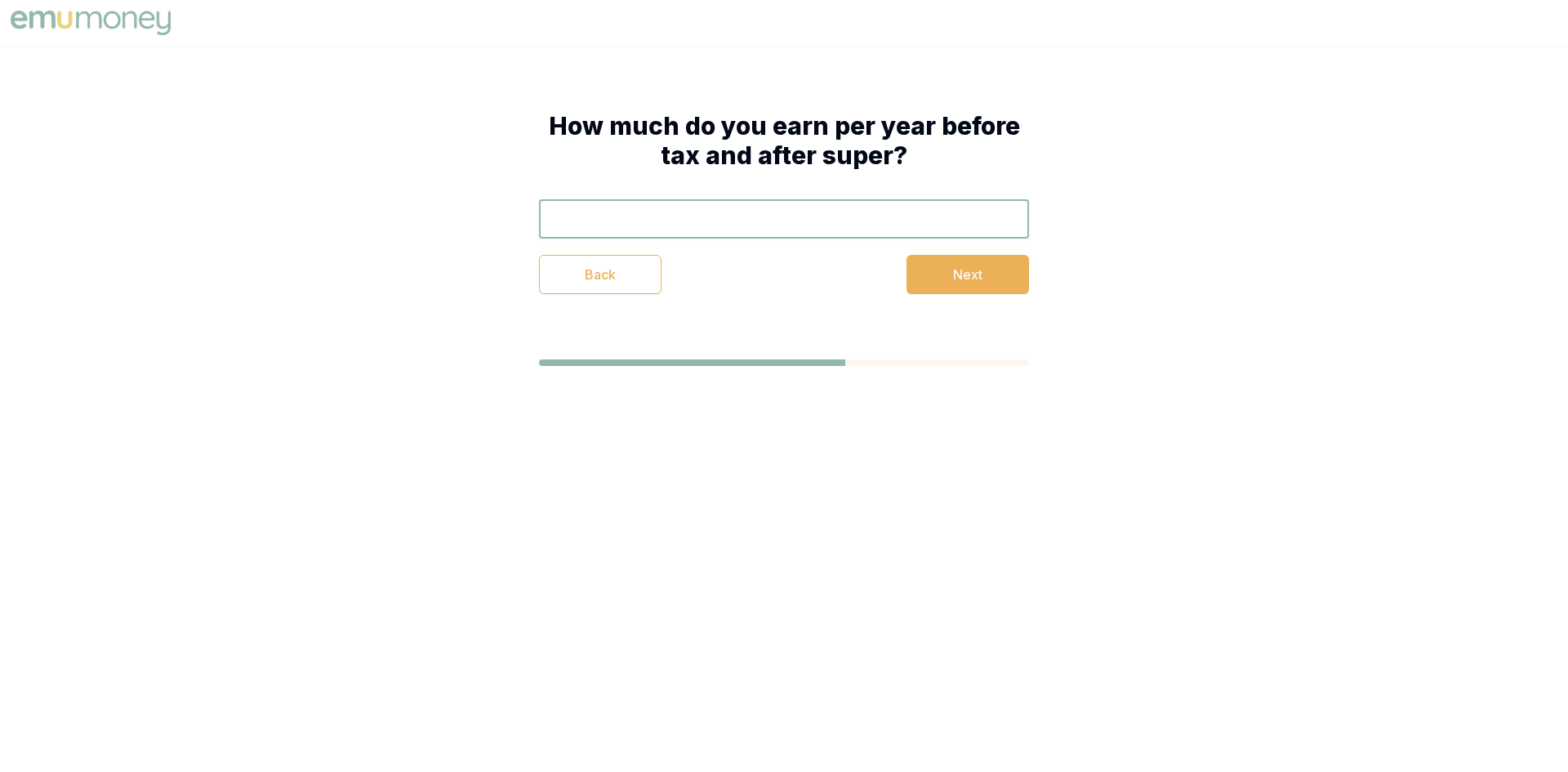
click at [952, 310] on div "How much do you earn per year before tax and after super? Back Next" at bounding box center [784, 203] width 621 height 314
click at [964, 289] on button "Next" at bounding box center [967, 274] width 123 height 39
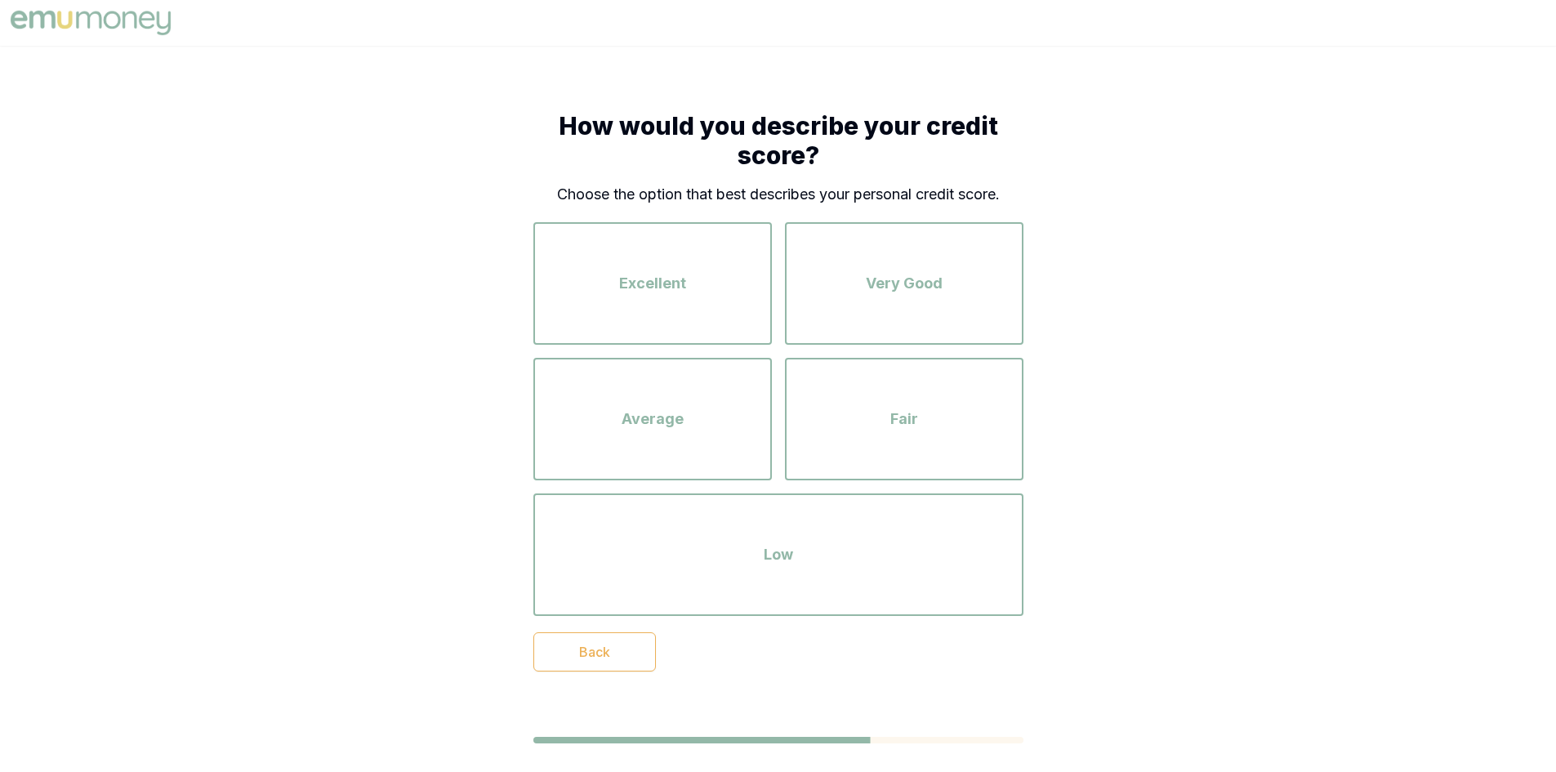
click at [1128, 265] on div "How would you describe your credit score? Choose the option that best describes…" at bounding box center [778, 427] width 1556 height 763
drag, startPoint x: 1190, startPoint y: 403, endPoint x: 1008, endPoint y: 20, distance: 423.9
click at [1190, 400] on div "How would you describe your credit score? Choose the option that best describes…" at bounding box center [778, 427] width 1556 height 763
